Goal: Task Accomplishment & Management: Complete application form

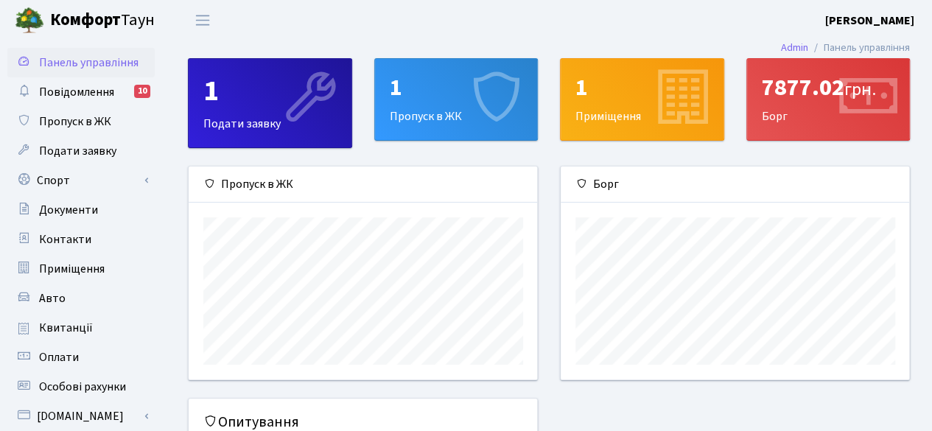
scroll to position [212, 349]
click at [423, 98] on div "1" at bounding box center [456, 88] width 133 height 28
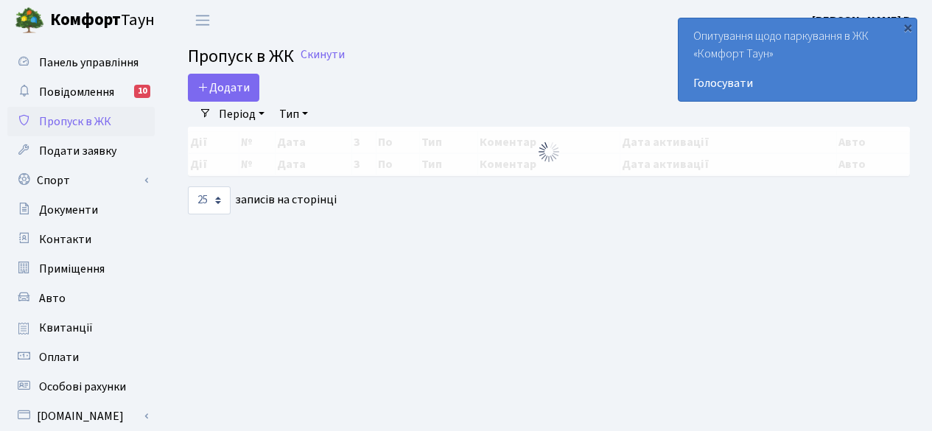
select select "25"
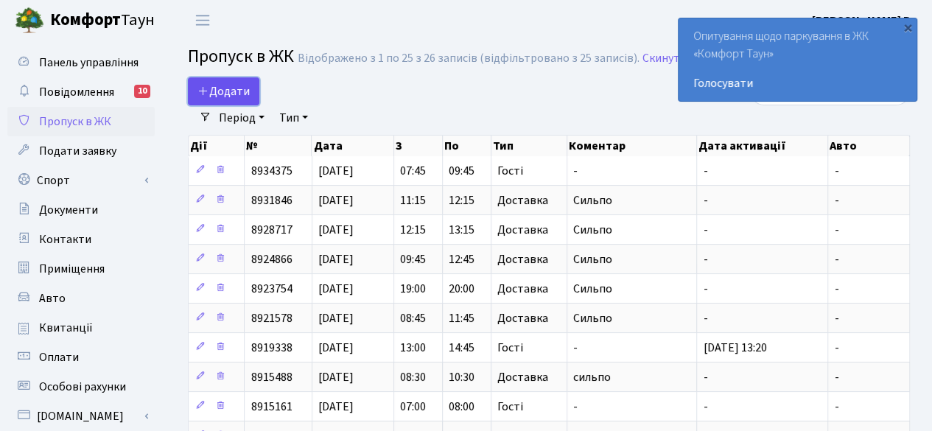
click at [214, 80] on link "Додати" at bounding box center [223, 91] width 71 height 28
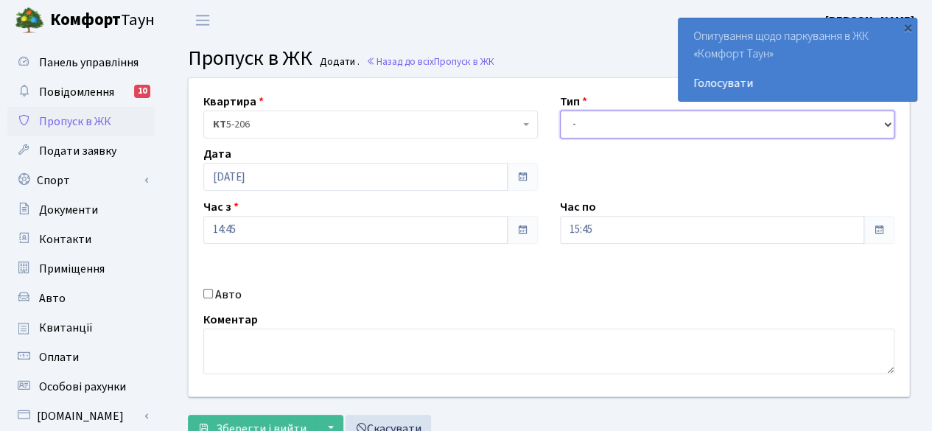
click at [629, 111] on select "- Доставка Таксі Гості Сервіс" at bounding box center [727, 125] width 335 height 28
select select "2"
click at [560, 111] on select "- Доставка Таксі Гості Сервіс" at bounding box center [727, 125] width 335 height 28
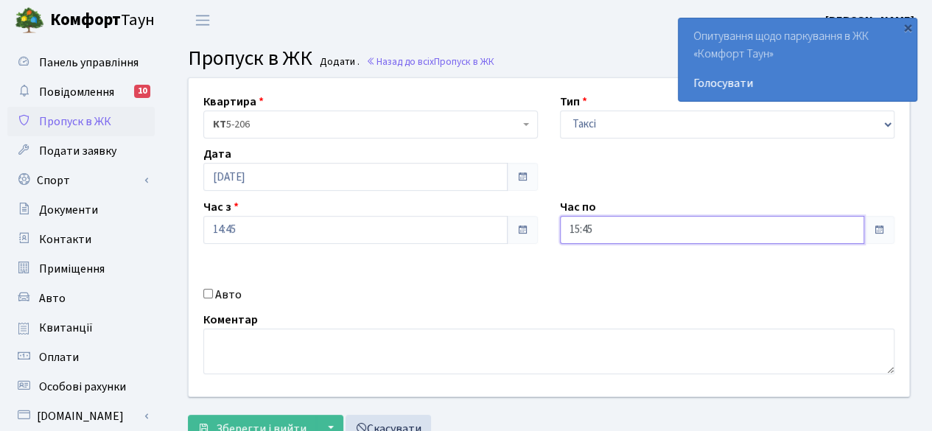
click at [824, 228] on input "15:45" at bounding box center [712, 230] width 304 height 28
click at [603, 55] on icon at bounding box center [601, 63] width 40 height 40
click at [601, 60] on icon at bounding box center [601, 63] width 40 height 40
type input "17:45"
click at [636, 311] on div "Коментар" at bounding box center [548, 342] width 713 height 63
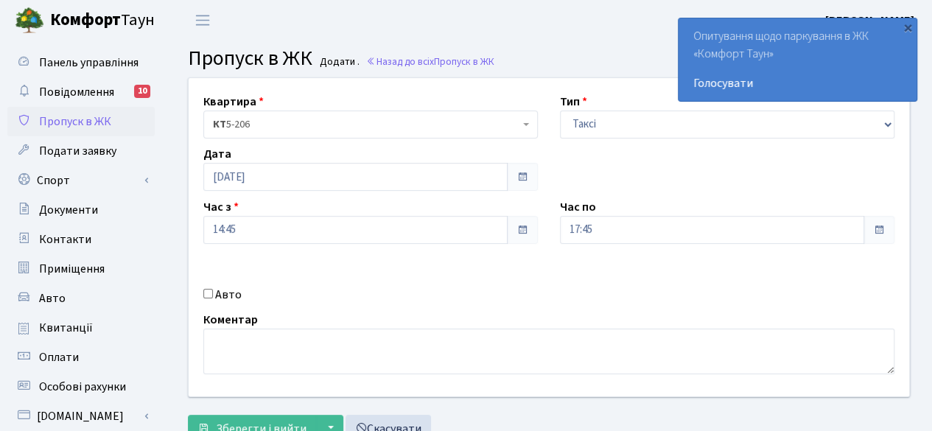
scroll to position [74, 0]
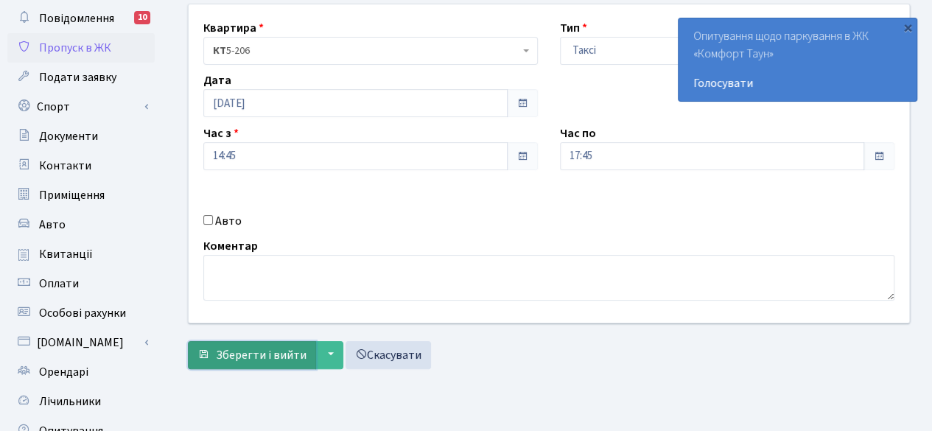
click at [270, 353] on span "Зберегти і вийти" at bounding box center [261, 355] width 91 height 16
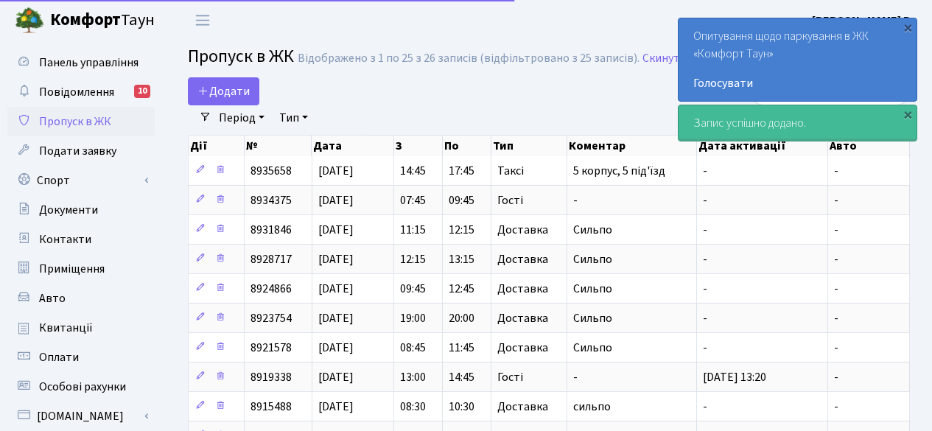
select select "25"
